Goal: Information Seeking & Learning: Learn about a topic

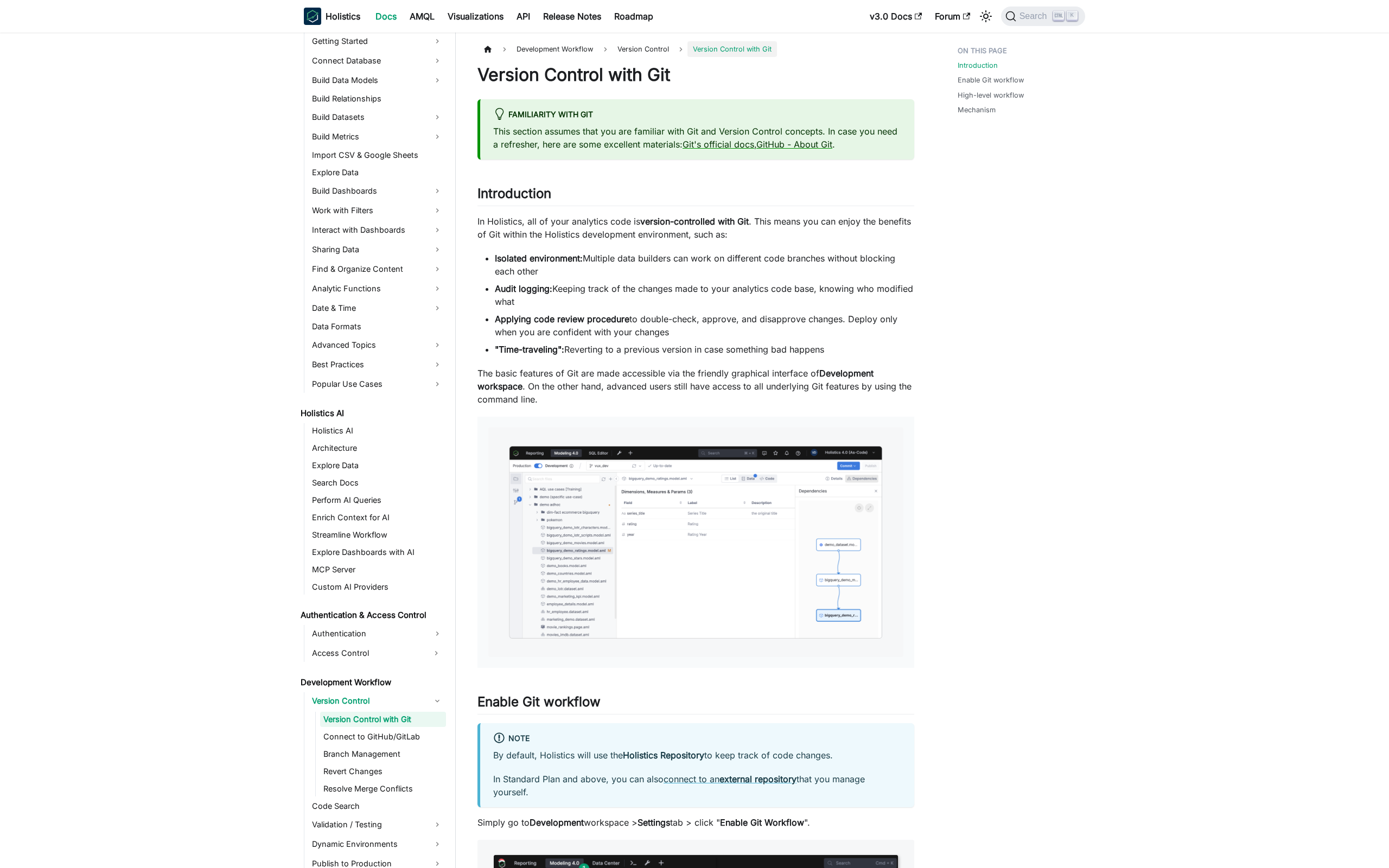
scroll to position [213, 0]
